Goal: Information Seeking & Learning: Learn about a topic

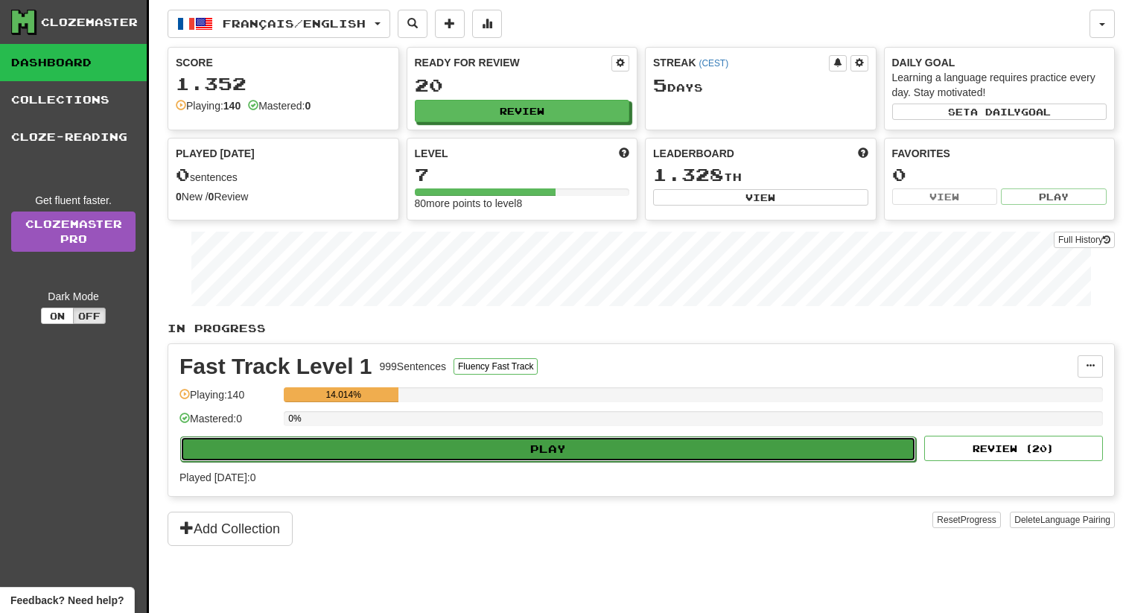
click at [691, 453] on button "Play" at bounding box center [548, 448] width 736 height 25
select select "**"
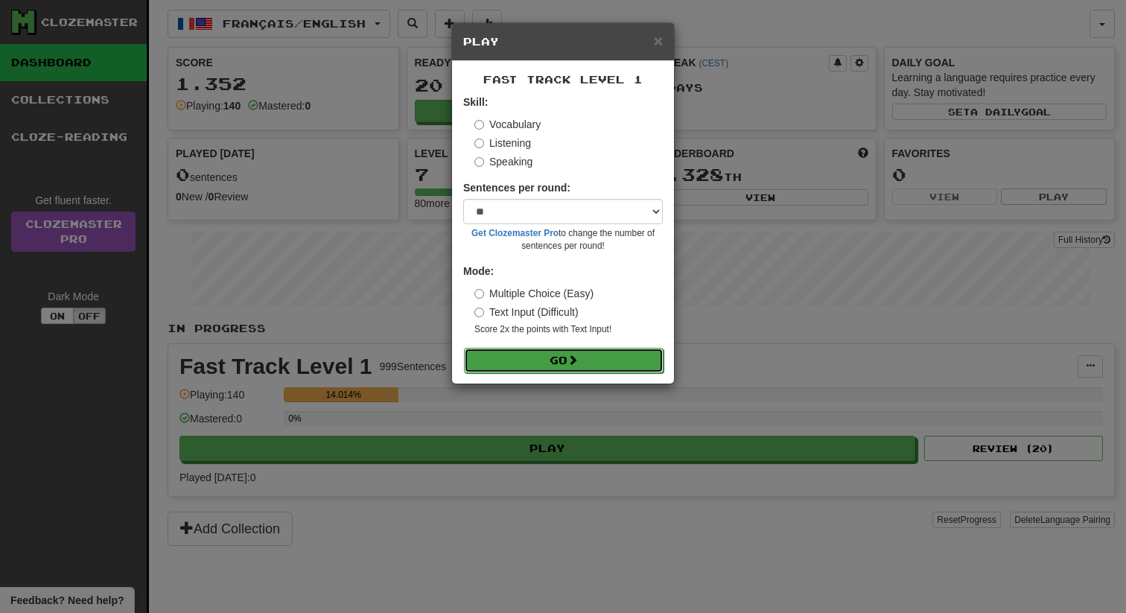
click at [613, 352] on button "Go" at bounding box center [564, 360] width 200 height 25
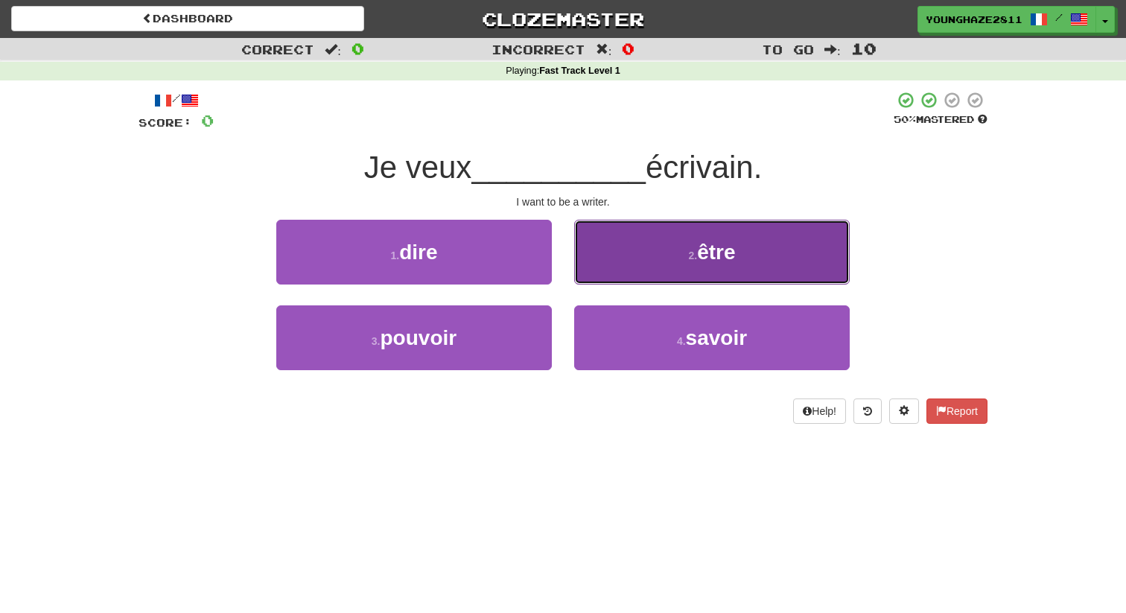
click at [637, 247] on button "2 . être" at bounding box center [712, 252] width 276 height 65
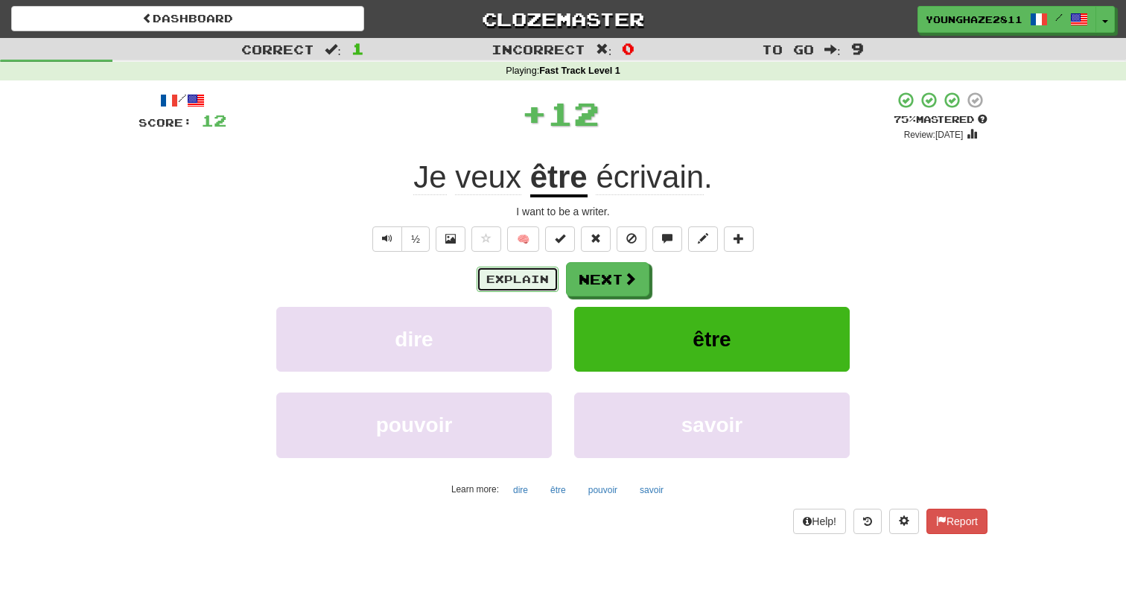
click at [508, 280] on button "Explain" at bounding box center [518, 279] width 82 height 25
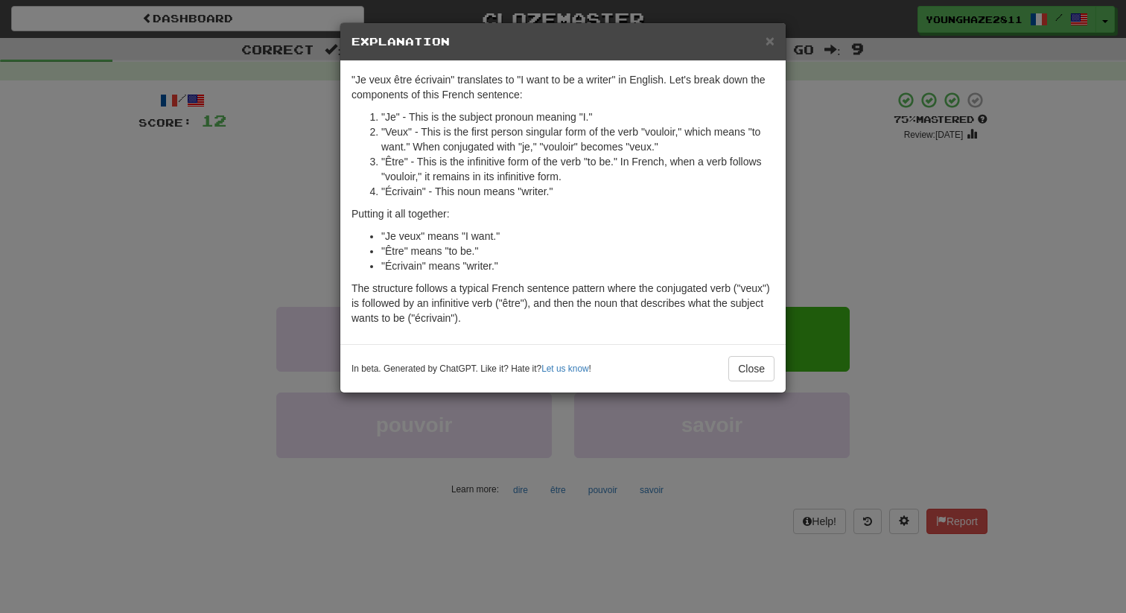
click at [282, 205] on div "× Explanation "Je veux être écrivain" translates to "I want to be a writer" in …" at bounding box center [563, 306] width 1126 height 613
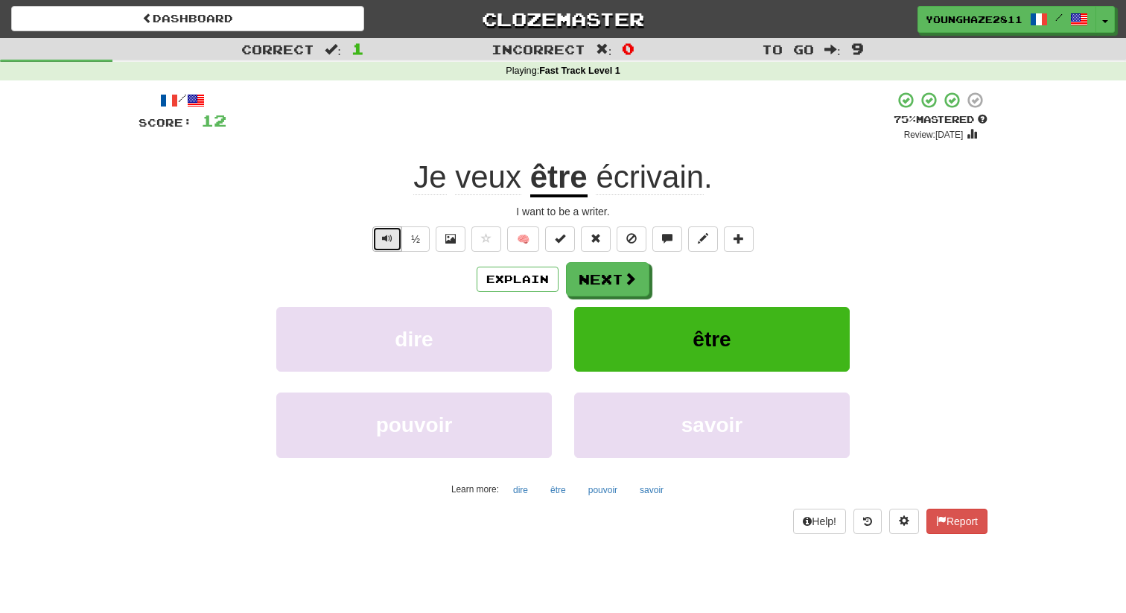
click at [386, 242] on span "Text-to-speech controls" at bounding box center [387, 238] width 10 height 10
click at [603, 285] on button "Next" at bounding box center [608, 280] width 83 height 34
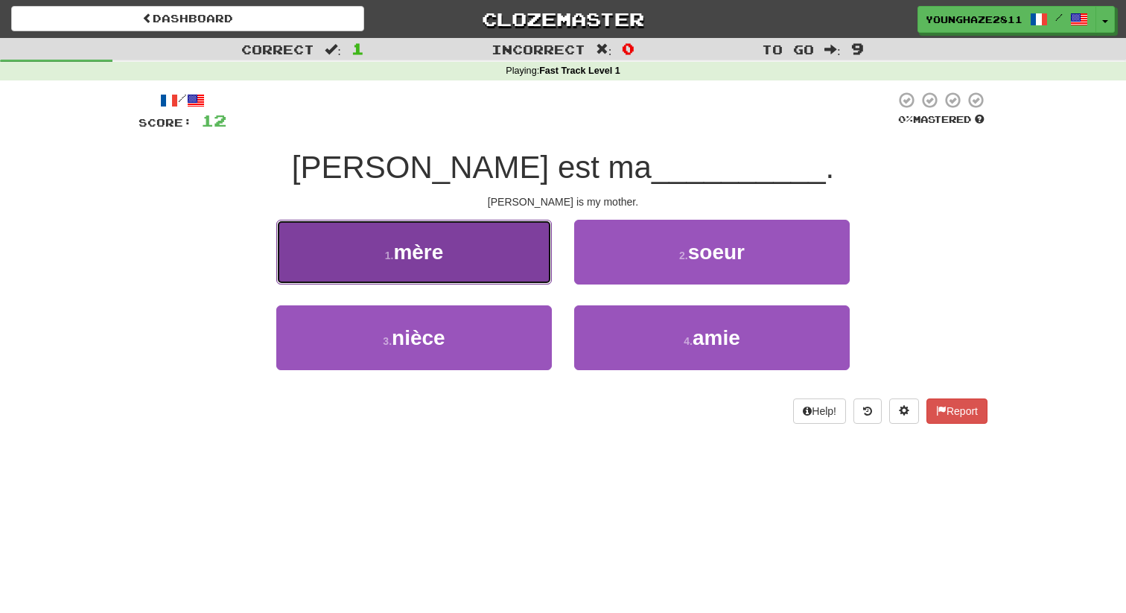
click at [511, 261] on button "1 . mère" at bounding box center [414, 252] width 276 height 65
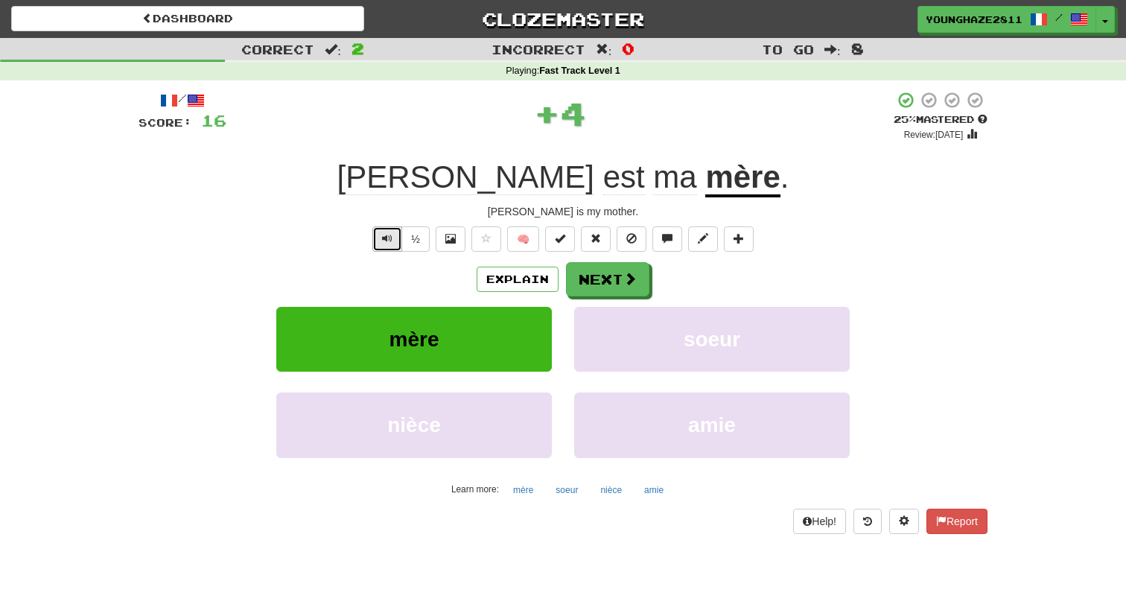
click at [380, 240] on button "Text-to-speech controls" at bounding box center [387, 238] width 30 height 25
click at [601, 285] on button "Next" at bounding box center [608, 280] width 83 height 34
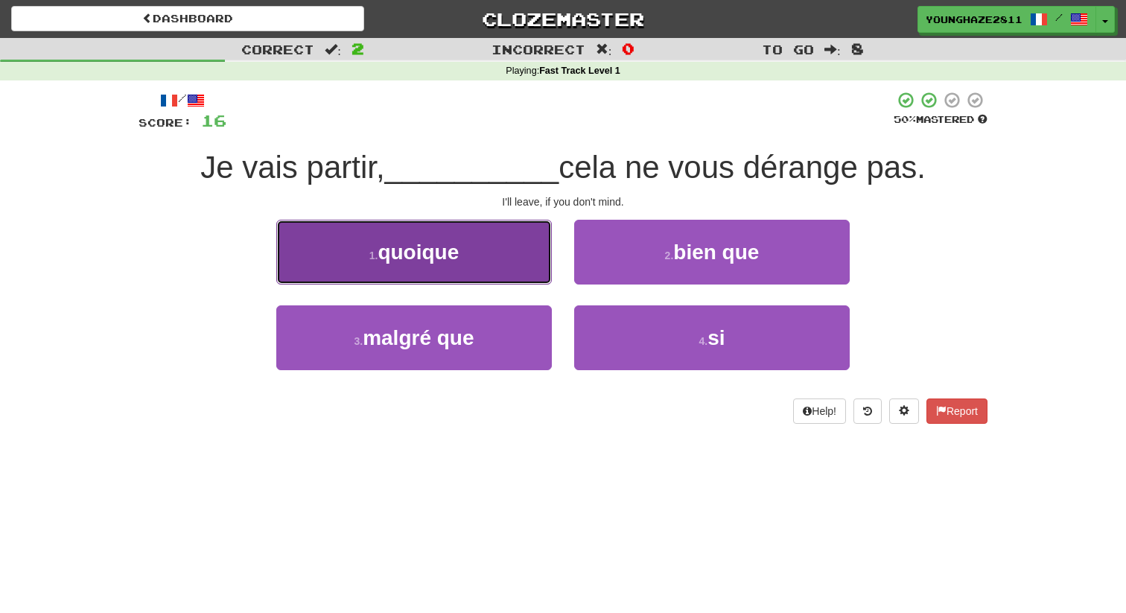
click at [517, 255] on button "1 . quoique" at bounding box center [414, 252] width 276 height 65
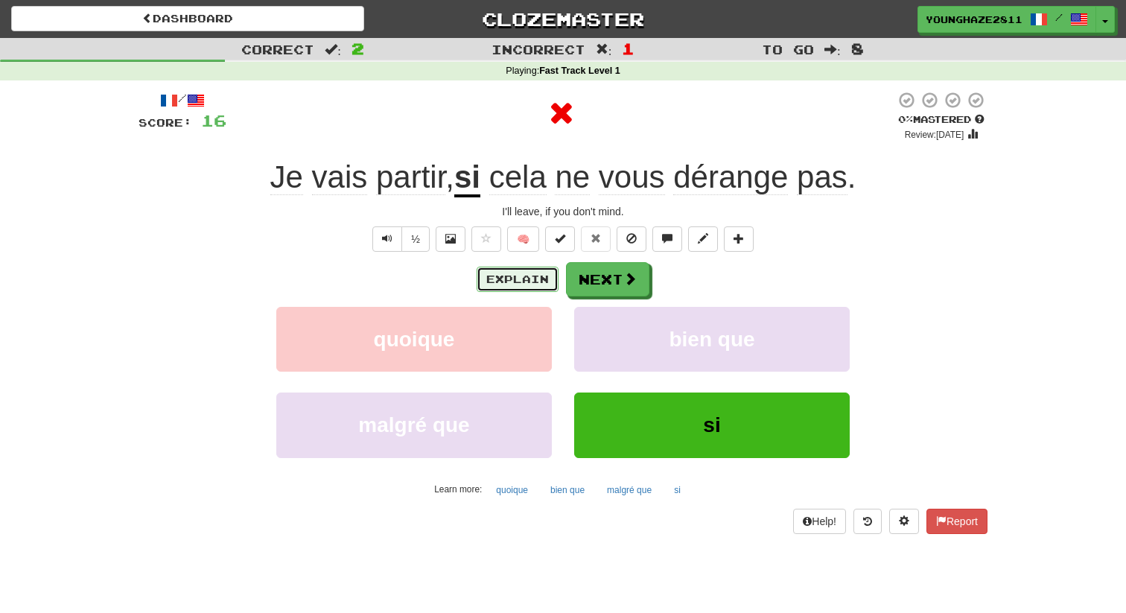
click at [490, 275] on button "Explain" at bounding box center [518, 279] width 82 height 25
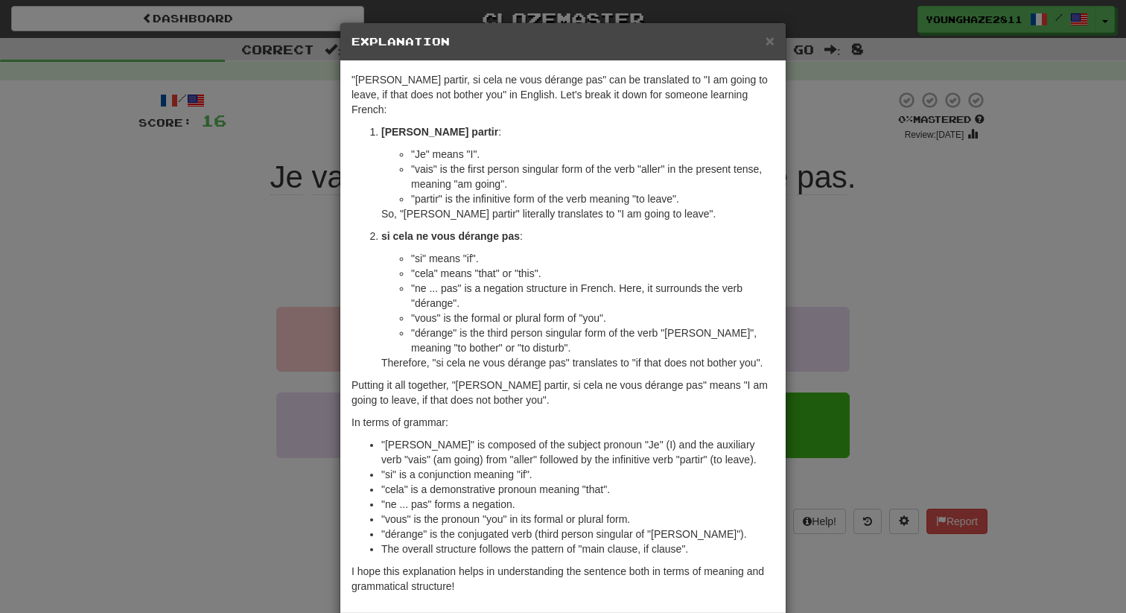
click at [307, 258] on div "× Explanation "Je vais partir, si cela ne vous dérange pas" can be translated t…" at bounding box center [563, 306] width 1126 height 613
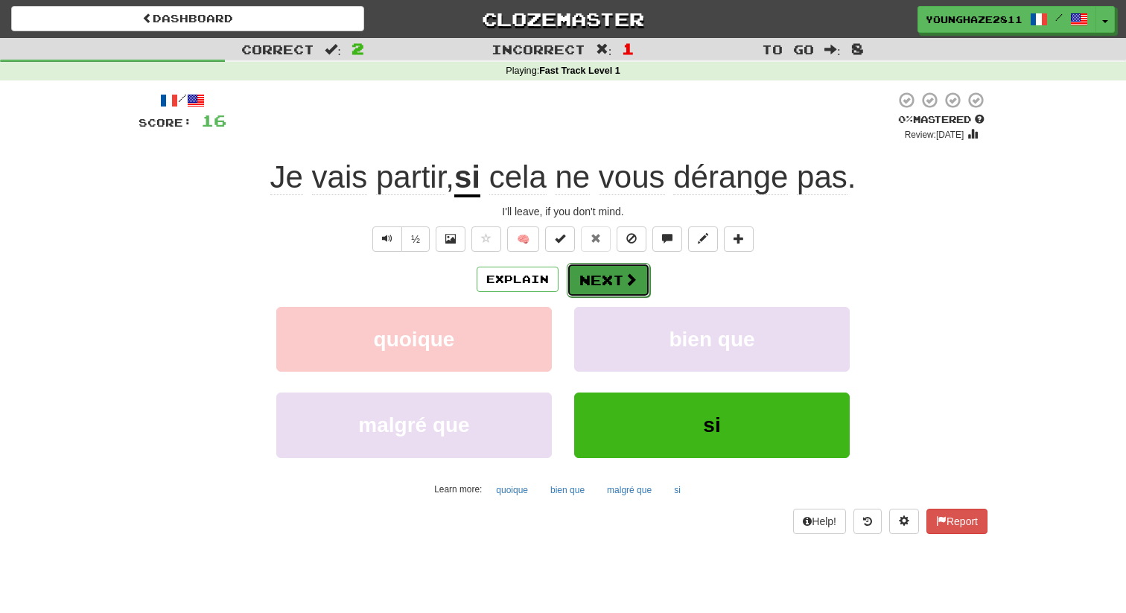
click at [602, 278] on button "Next" at bounding box center [608, 280] width 83 height 34
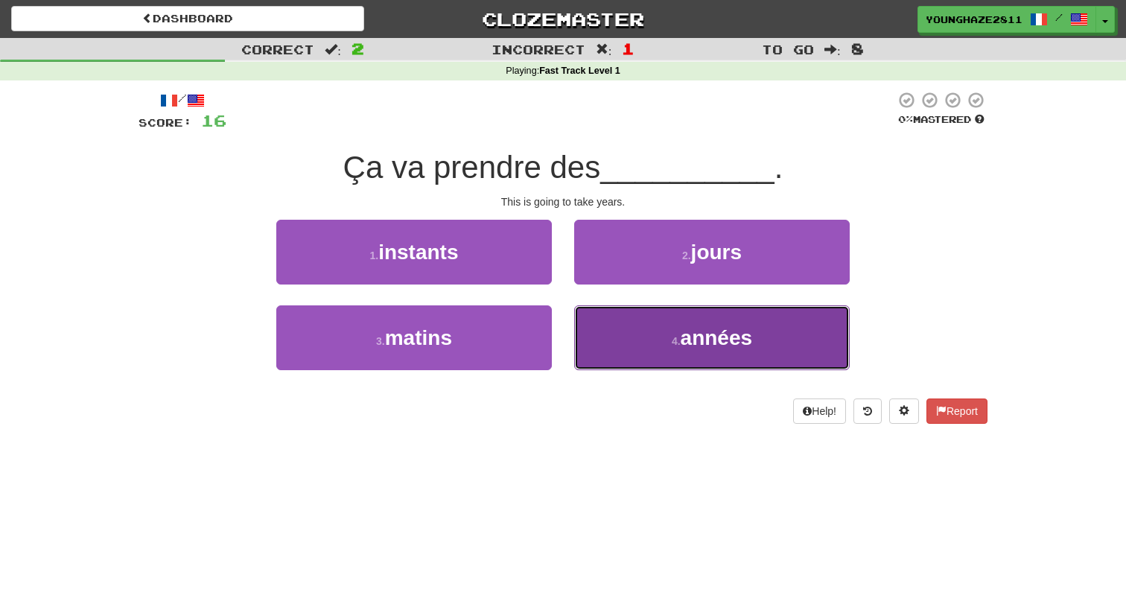
click at [657, 327] on button "4 . années" at bounding box center [712, 337] width 276 height 65
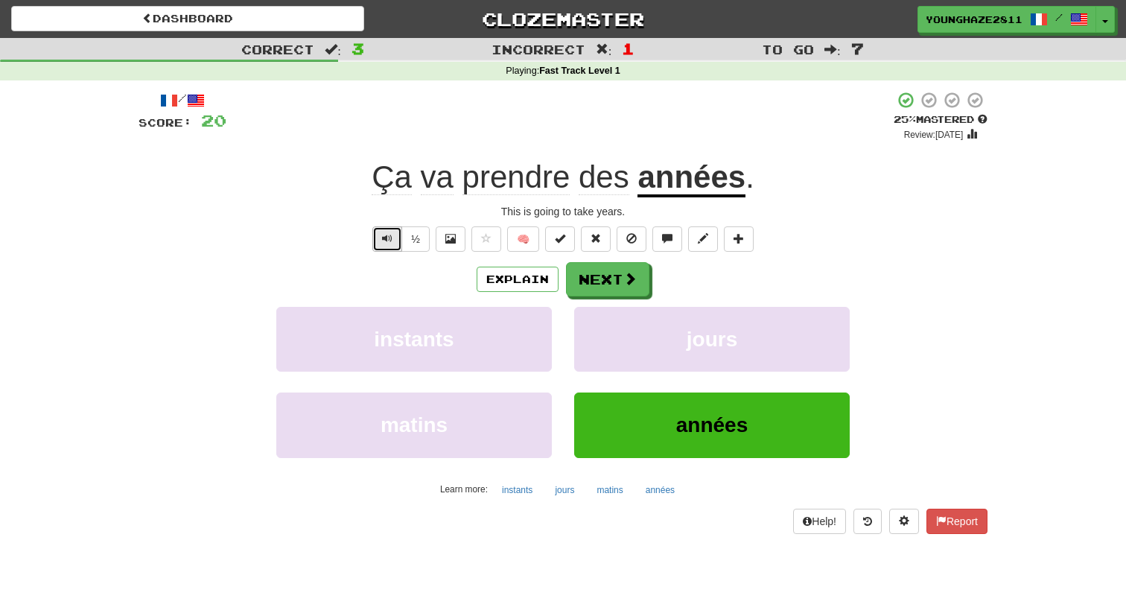
click at [396, 244] on button "Text-to-speech controls" at bounding box center [387, 238] width 30 height 25
click at [513, 286] on button "Explain" at bounding box center [518, 279] width 82 height 25
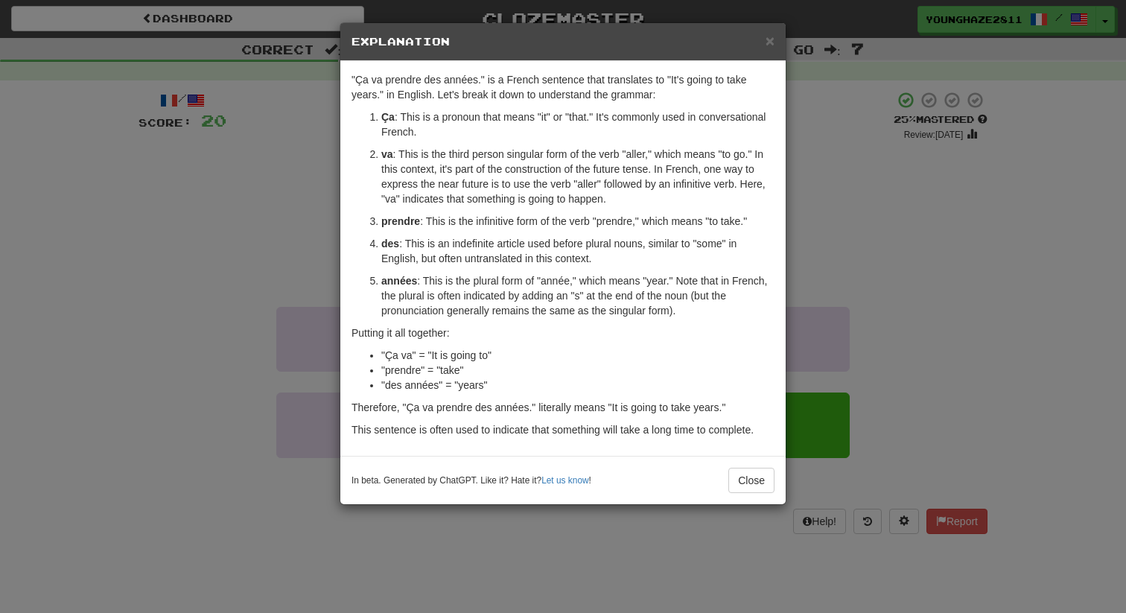
click at [303, 223] on div "× Explanation "Ça va prendre des années." is a French sentence that translates …" at bounding box center [563, 306] width 1126 height 613
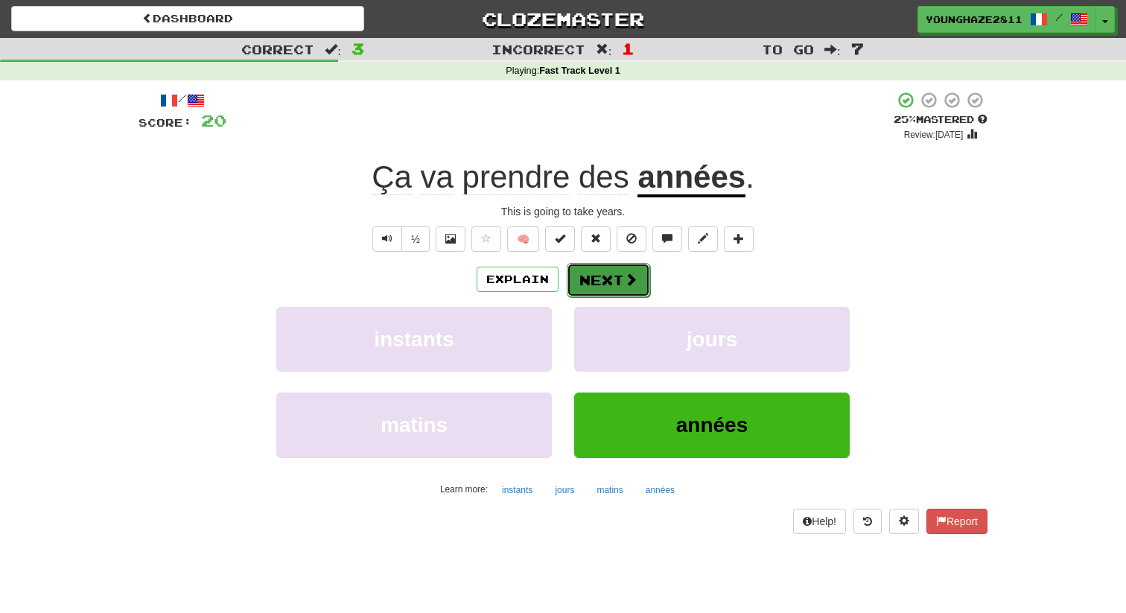
click at [598, 274] on button "Next" at bounding box center [608, 280] width 83 height 34
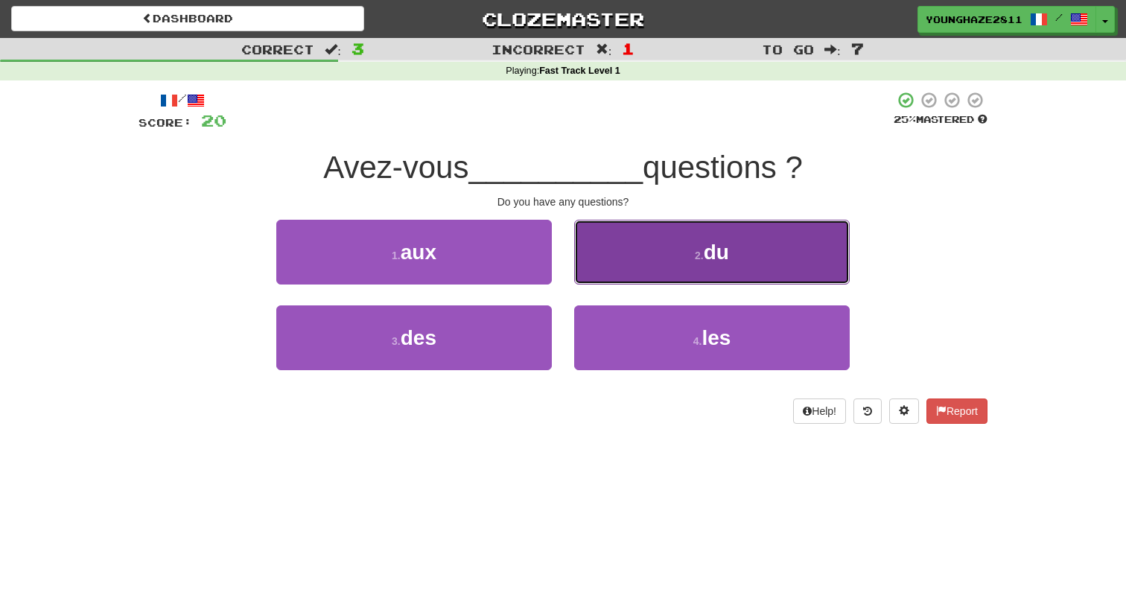
click at [610, 256] on button "2 . du" at bounding box center [712, 252] width 276 height 65
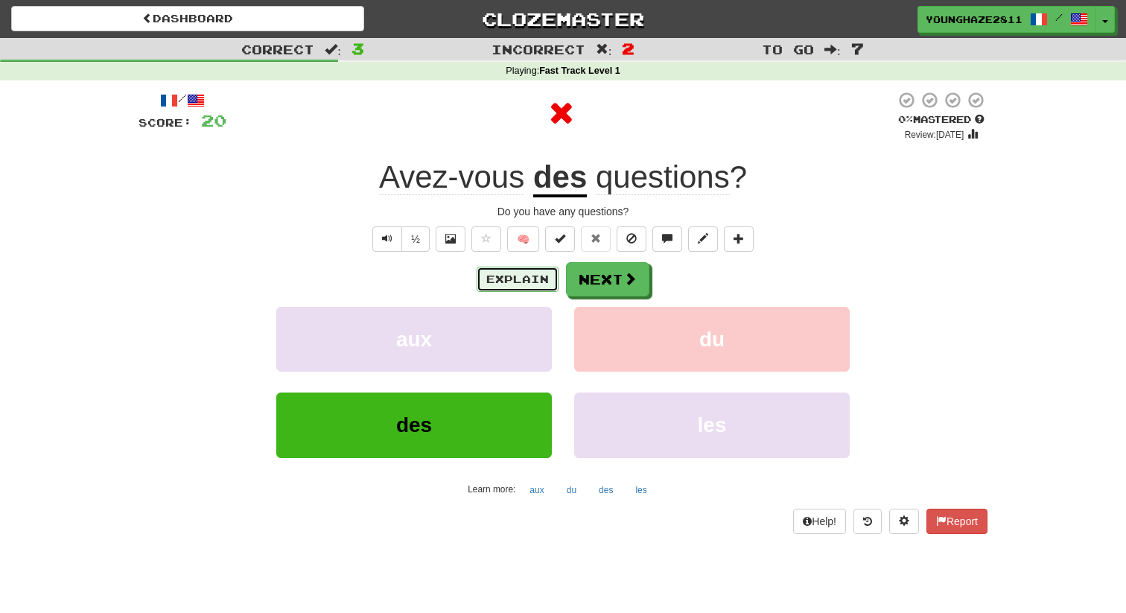
click at [495, 283] on button "Explain" at bounding box center [518, 279] width 82 height 25
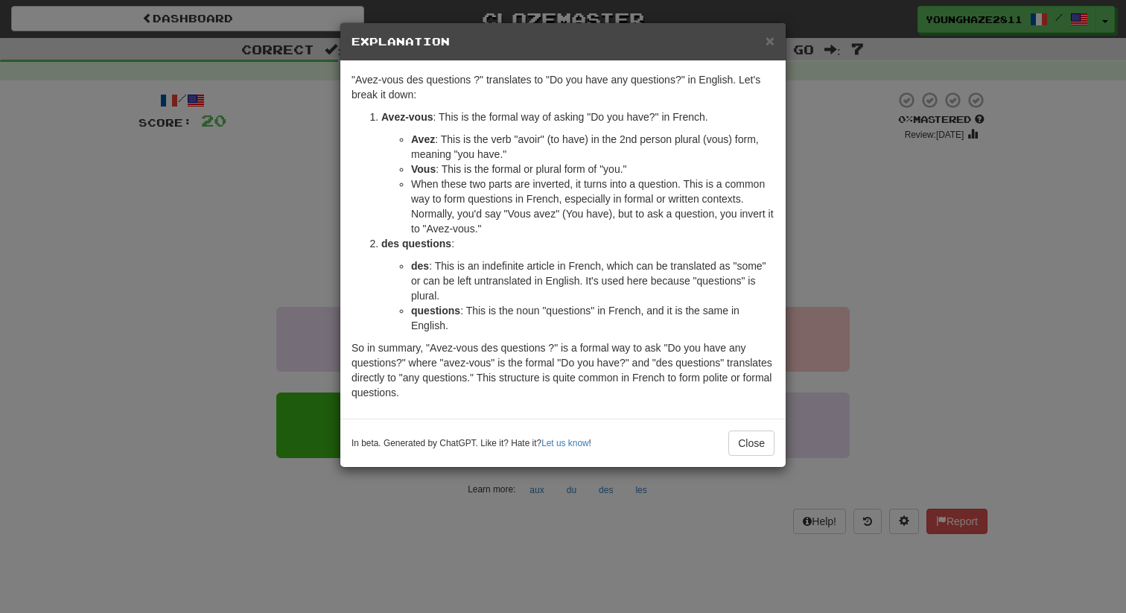
click at [221, 167] on div "× Explanation "Avez-vous des questions ?" translates to "Do you have any questi…" at bounding box center [563, 306] width 1126 height 613
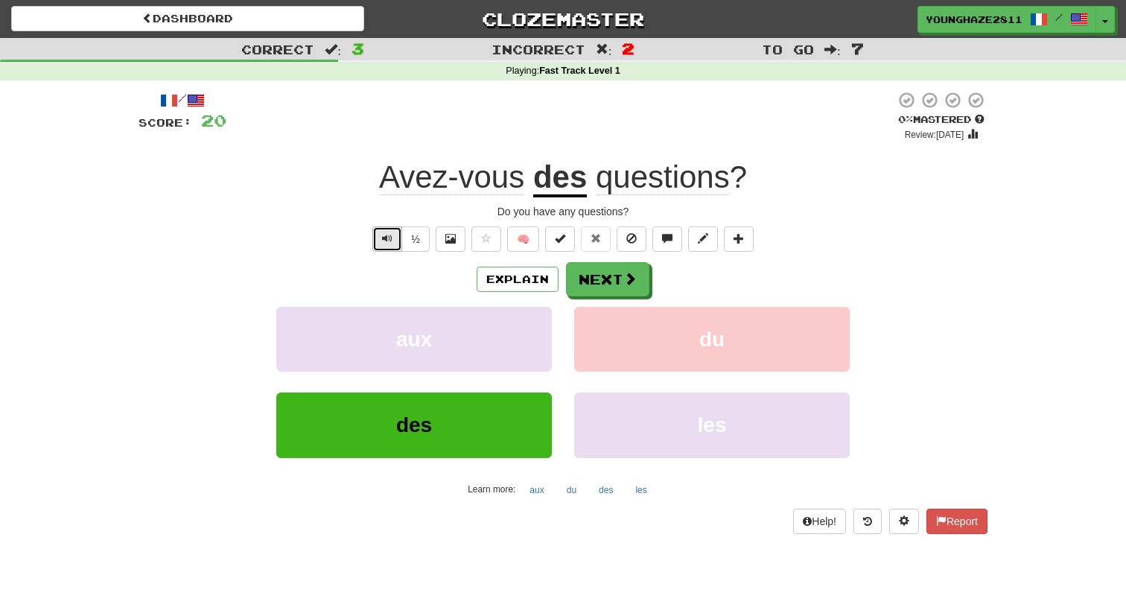
click at [381, 244] on button "Text-to-speech controls" at bounding box center [387, 238] width 30 height 25
click at [379, 244] on button "Text-to-speech controls" at bounding box center [387, 238] width 30 height 25
click at [594, 276] on button "Next" at bounding box center [608, 280] width 83 height 34
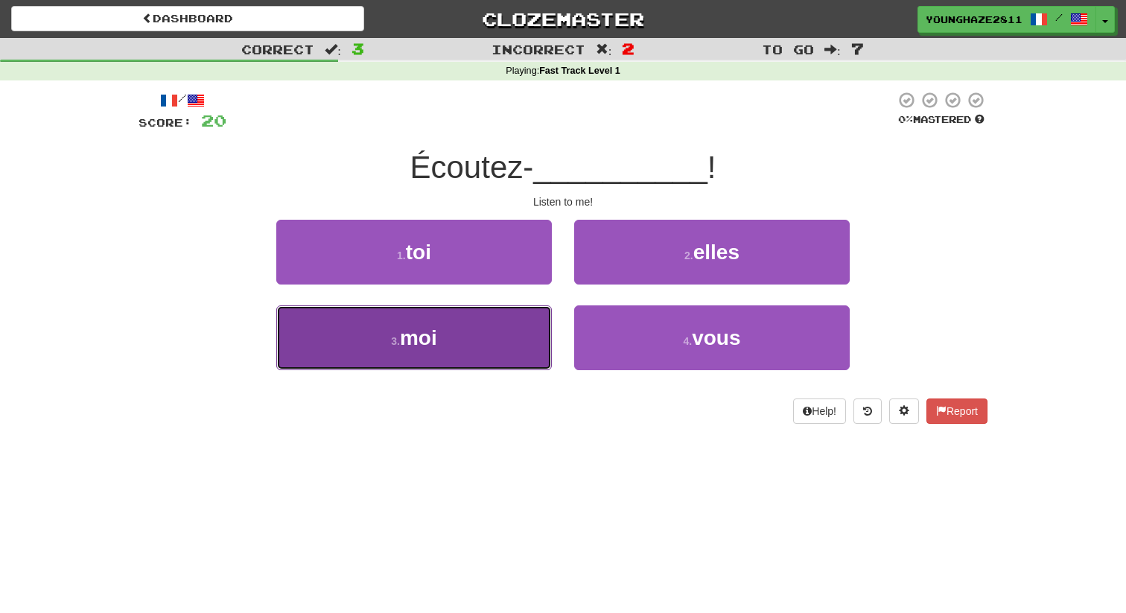
click at [470, 336] on button "3 . moi" at bounding box center [414, 337] width 276 height 65
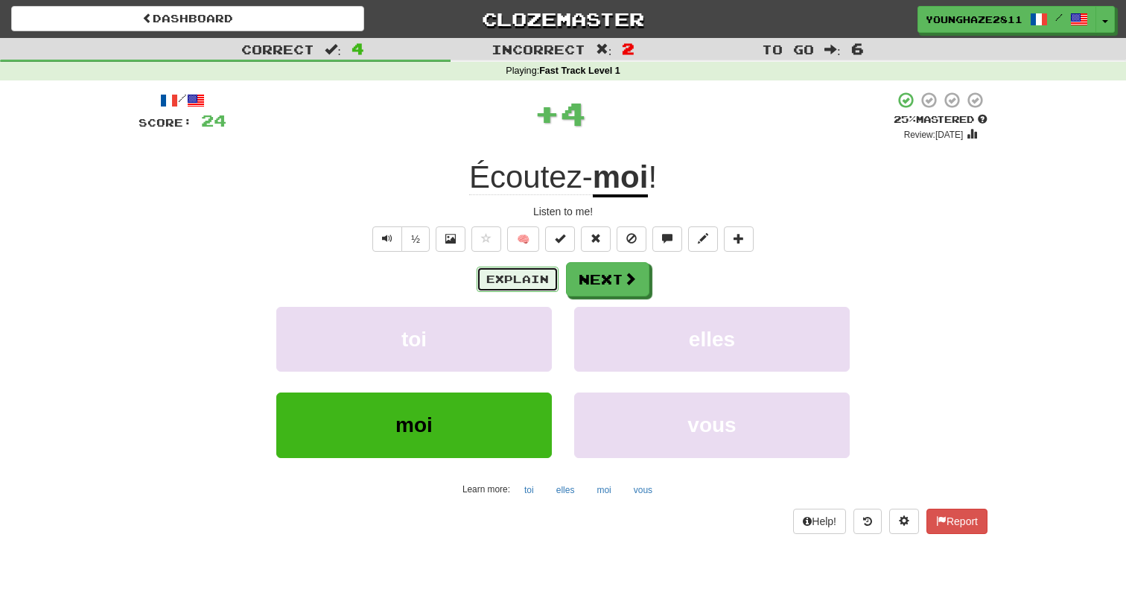
click at [498, 275] on button "Explain" at bounding box center [518, 279] width 82 height 25
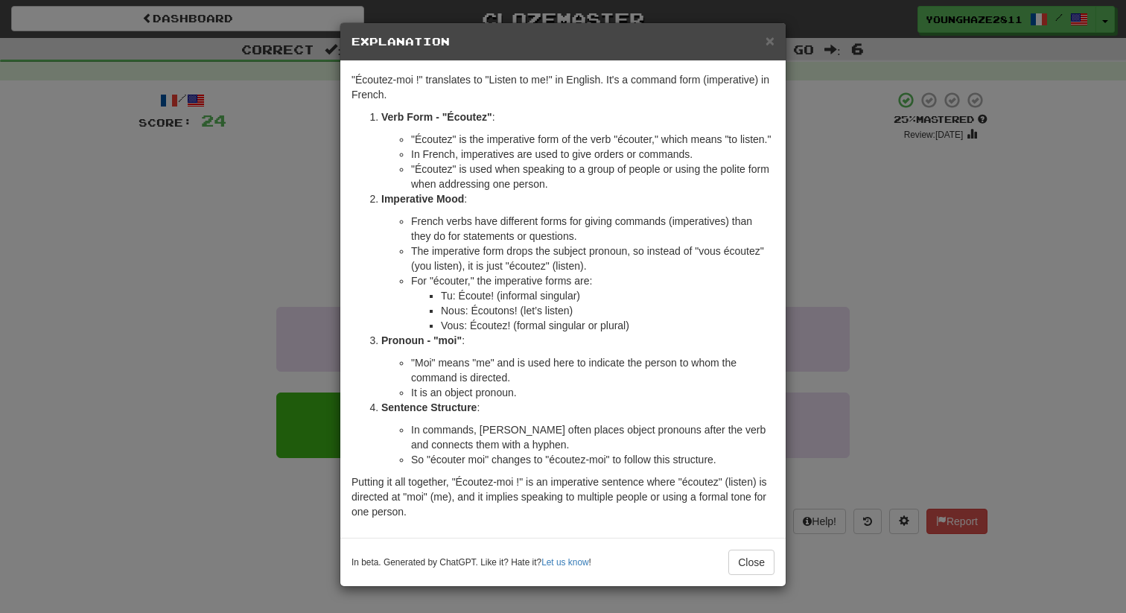
click at [286, 174] on div "× Explanation "Écoutez-moi !" translates to "Listen to me!" in English. It's a …" at bounding box center [563, 306] width 1126 height 613
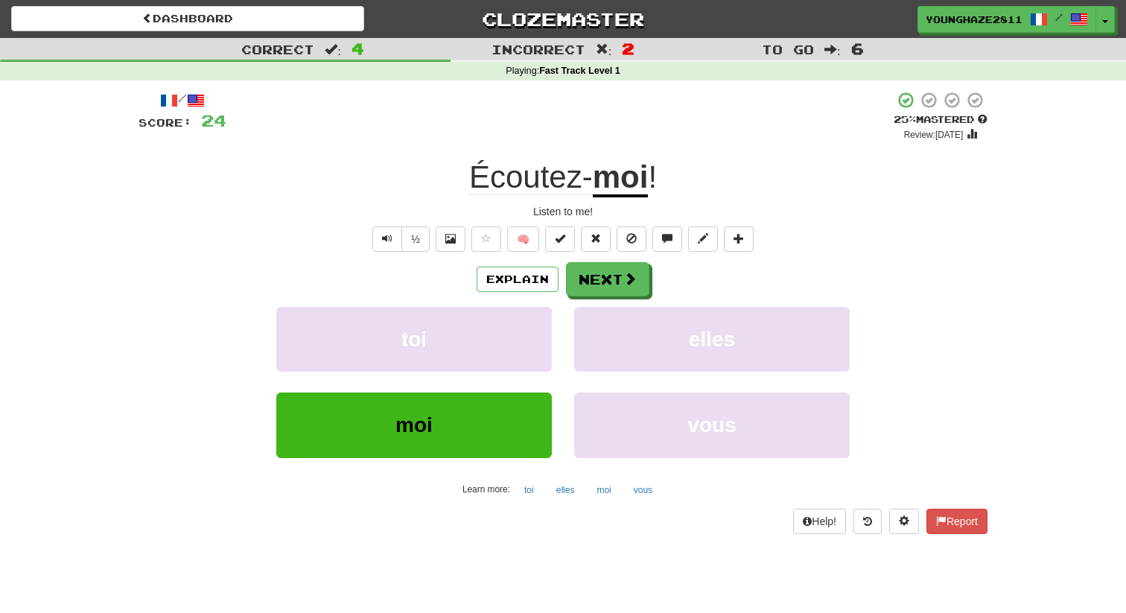
click at [422, 187] on div "Écoutez- moi !" at bounding box center [563, 177] width 849 height 41
